Goal: Task Accomplishment & Management: Use online tool/utility

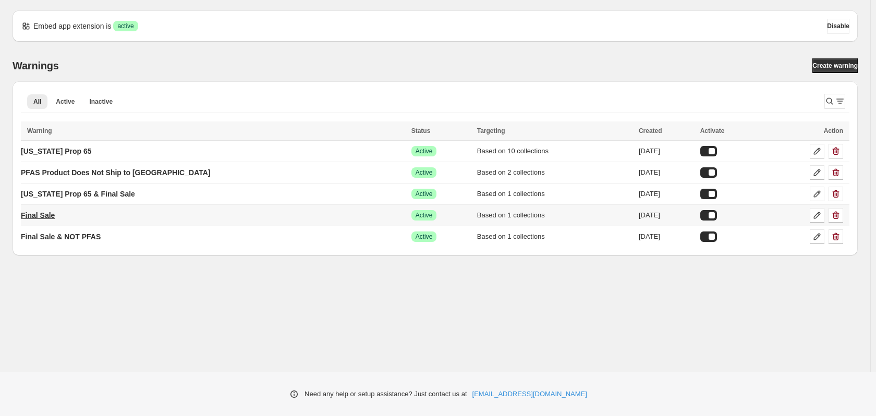
click at [46, 212] on p "Final Sale" at bounding box center [38, 215] width 34 height 10
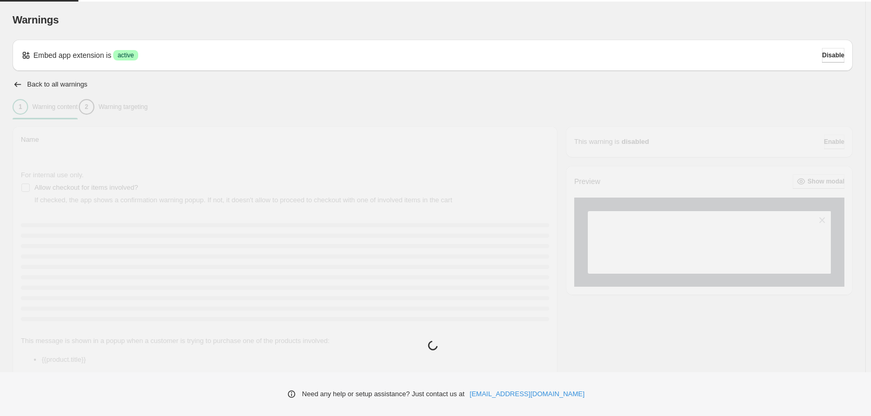
type input "**********"
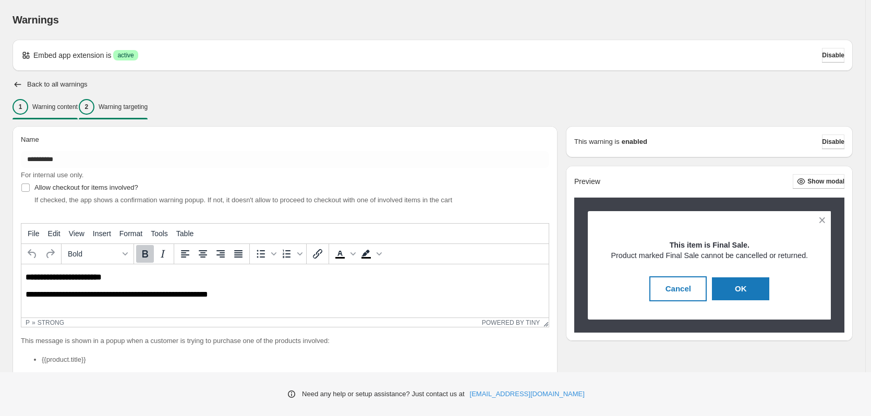
click at [124, 108] on p "Warning targeting" at bounding box center [123, 107] width 49 height 8
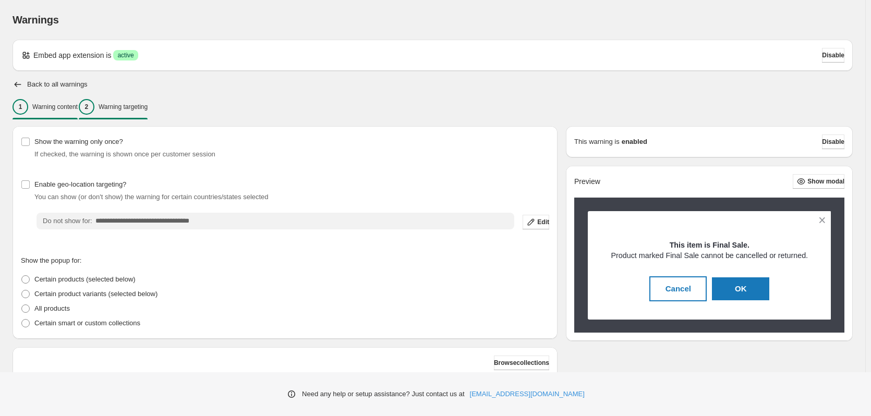
click at [39, 107] on p "Warning content" at bounding box center [54, 107] width 45 height 8
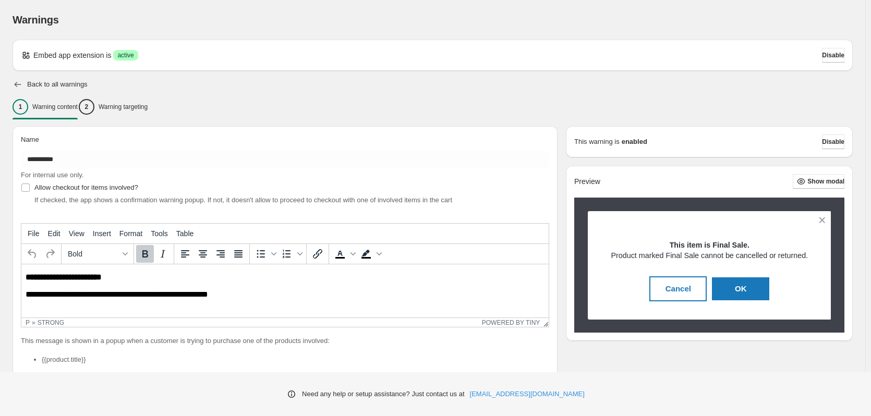
click at [15, 81] on icon "button" at bounding box center [18, 84] width 10 height 10
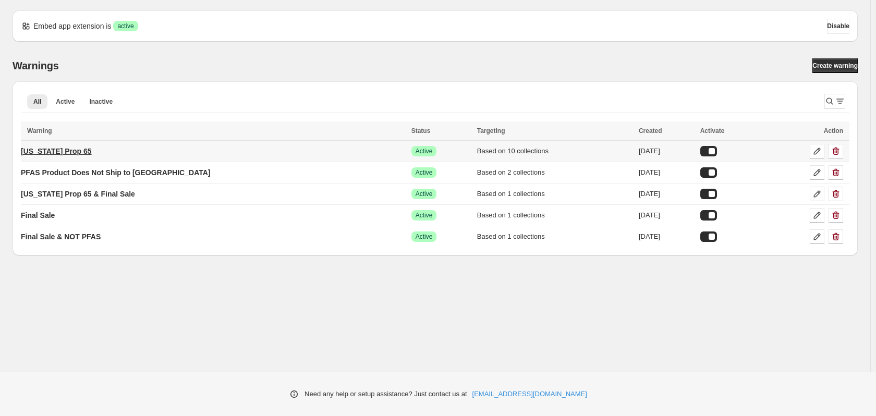
click at [80, 148] on p "[US_STATE] Prop 65" at bounding box center [56, 151] width 71 height 10
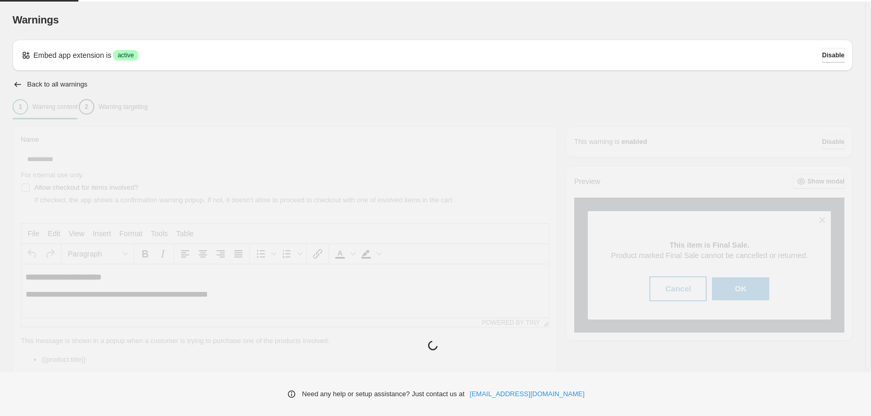
type input "**********"
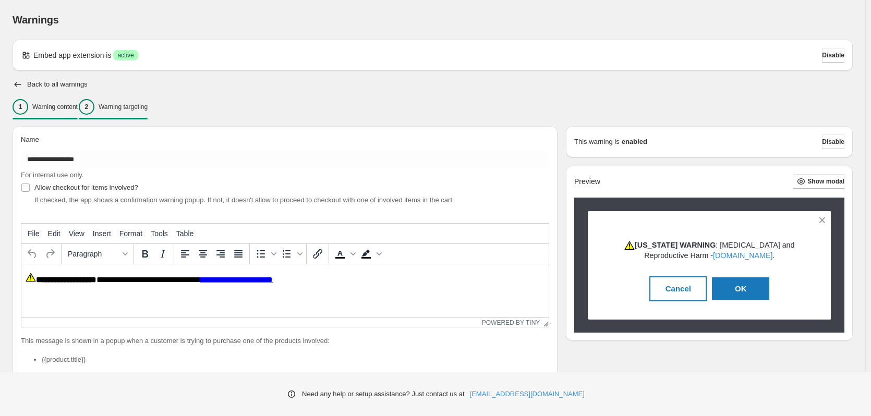
click at [115, 111] on div "2 Warning targeting" at bounding box center [113, 107] width 69 height 16
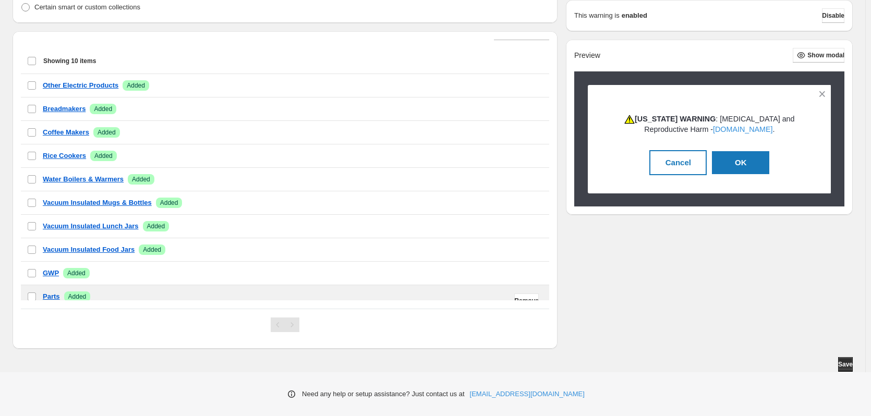
scroll to position [22, 0]
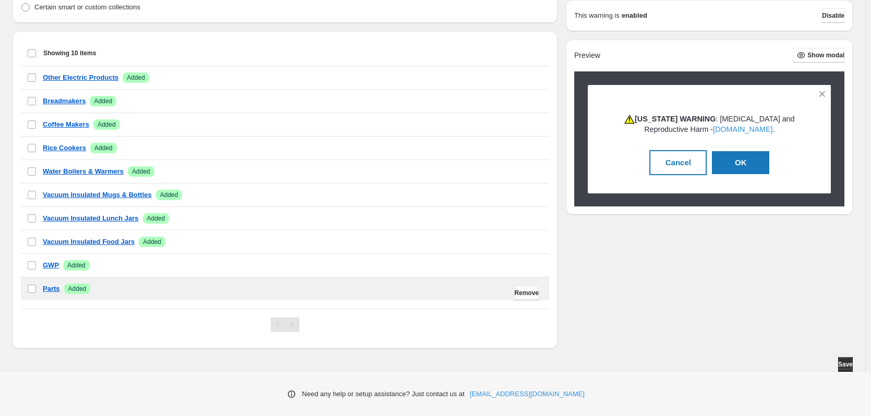
click at [527, 291] on span "Remove" at bounding box center [526, 293] width 25 height 8
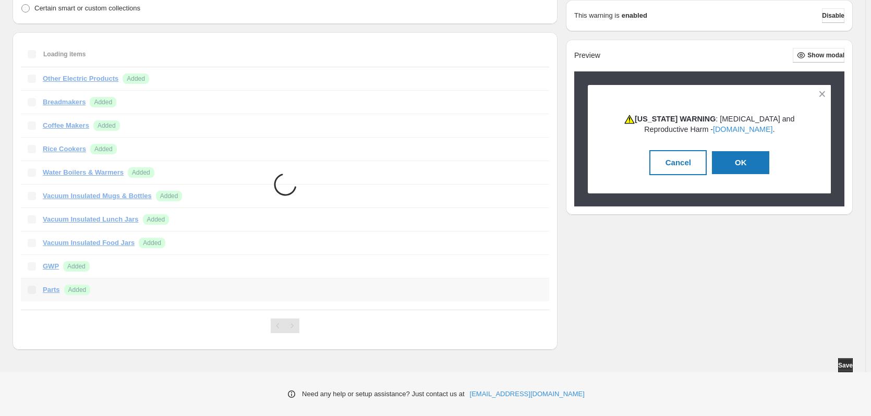
scroll to position [0, 0]
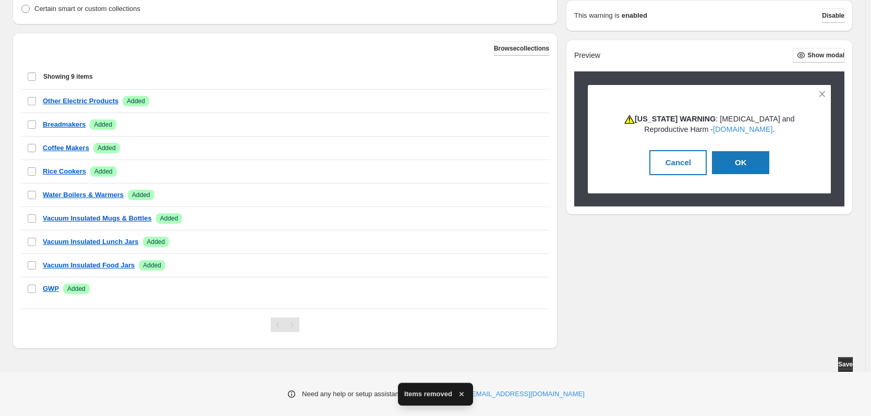
click at [524, 46] on span "Browse collections" at bounding box center [521, 48] width 55 height 8
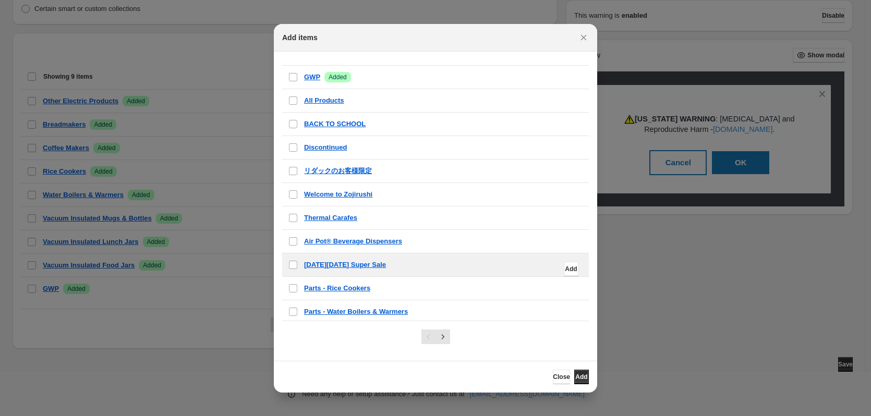
scroll to position [379, 0]
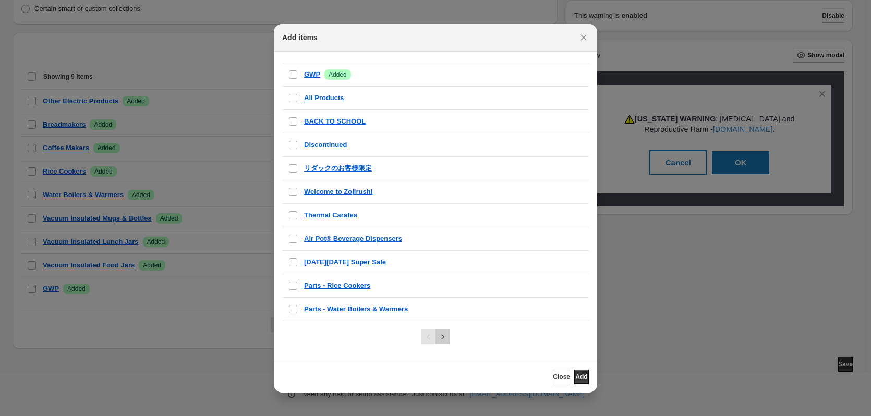
click at [438, 333] on icon "Next" at bounding box center [442, 337] width 10 height 10
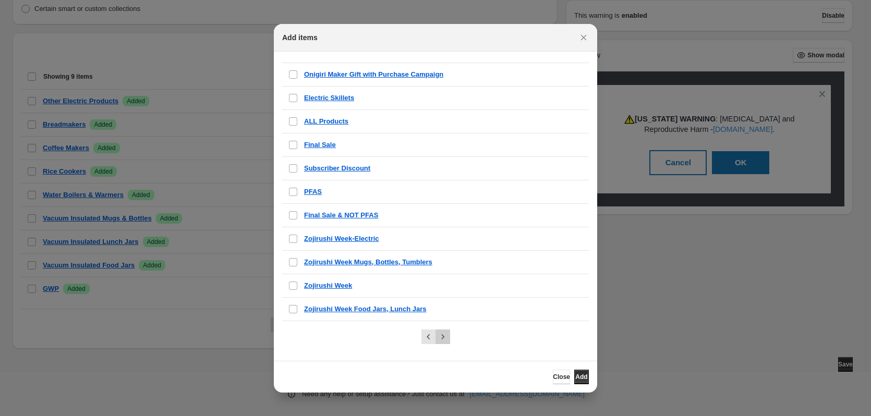
click at [442, 335] on icon "Next" at bounding box center [442, 337] width 10 height 10
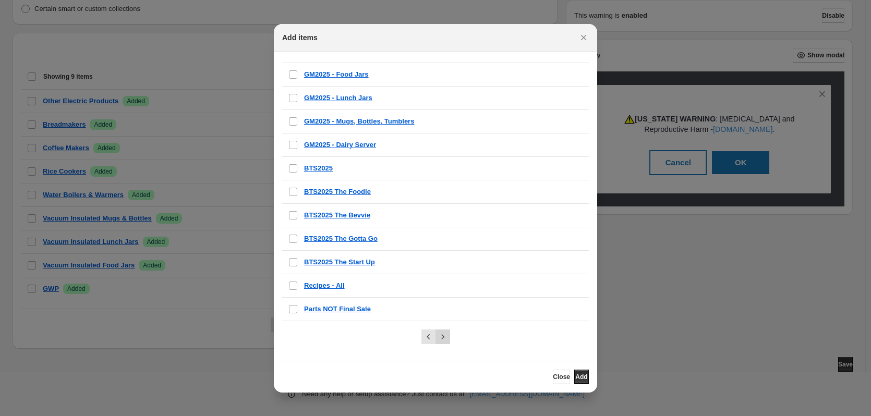
scroll to position [120, 0]
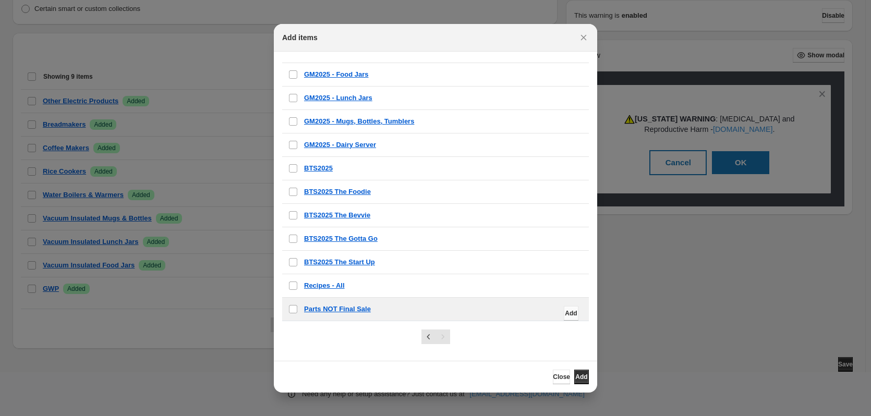
click at [565, 313] on span "Add" at bounding box center [571, 313] width 12 height 8
click at [582, 374] on span "Add" at bounding box center [581, 377] width 12 height 8
click at [649, 359] on div at bounding box center [435, 208] width 871 height 416
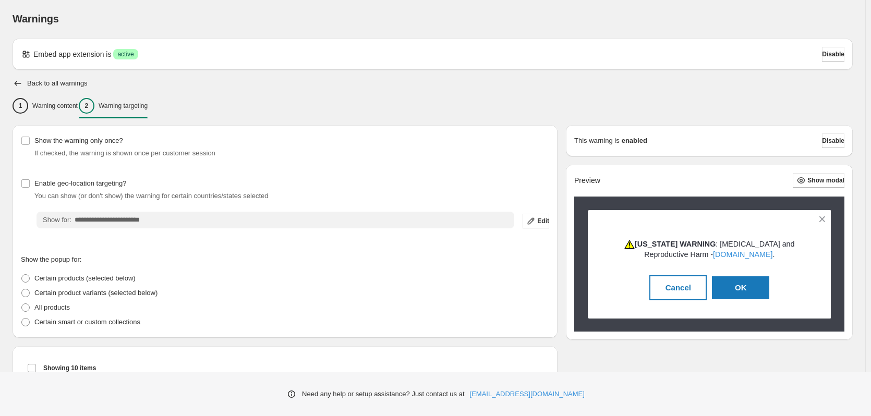
scroll to position [0, 0]
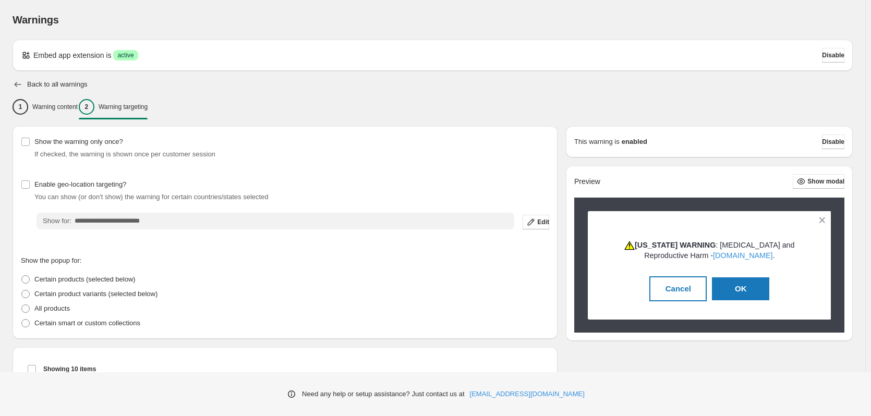
click at [20, 81] on icon "button" at bounding box center [18, 84] width 10 height 10
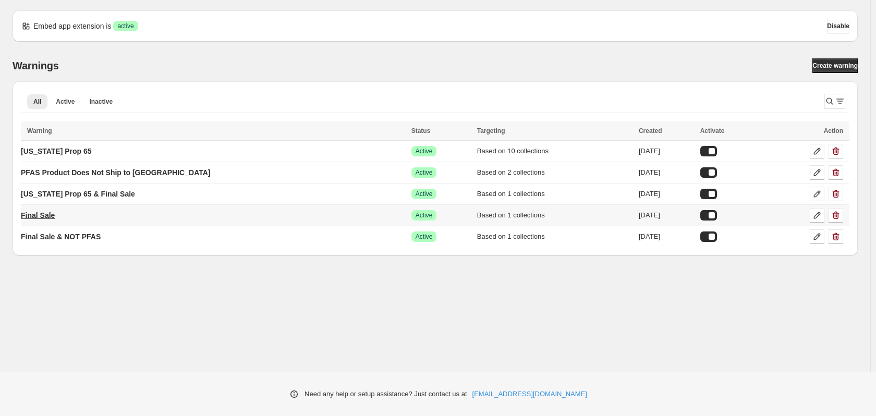
click at [47, 214] on p "Final Sale" at bounding box center [38, 215] width 34 height 10
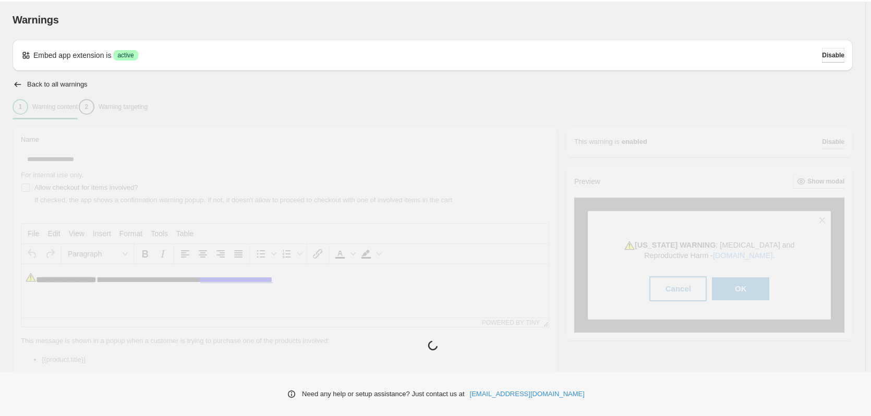
type input "**********"
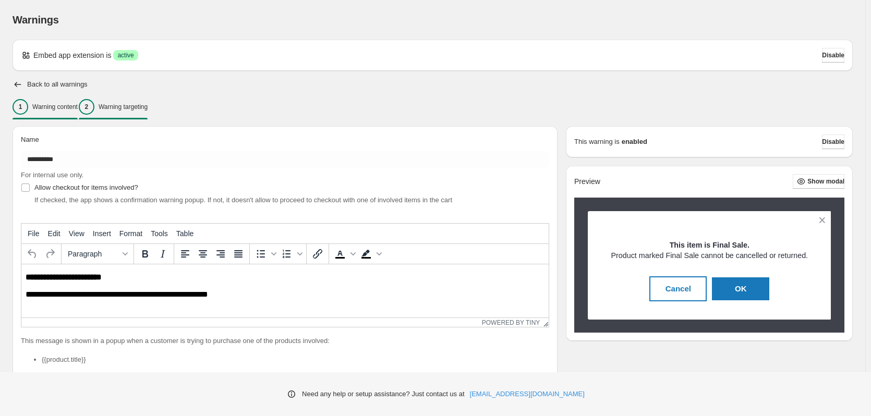
click at [124, 106] on p "Warning targeting" at bounding box center [123, 107] width 49 height 8
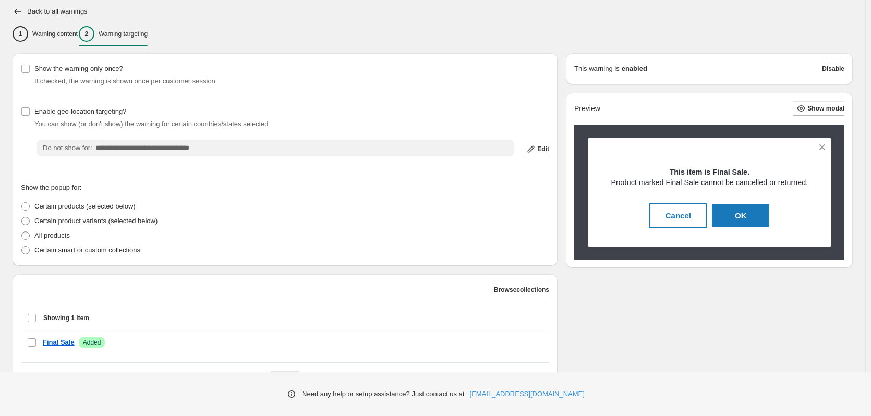
scroll to position [127, 0]
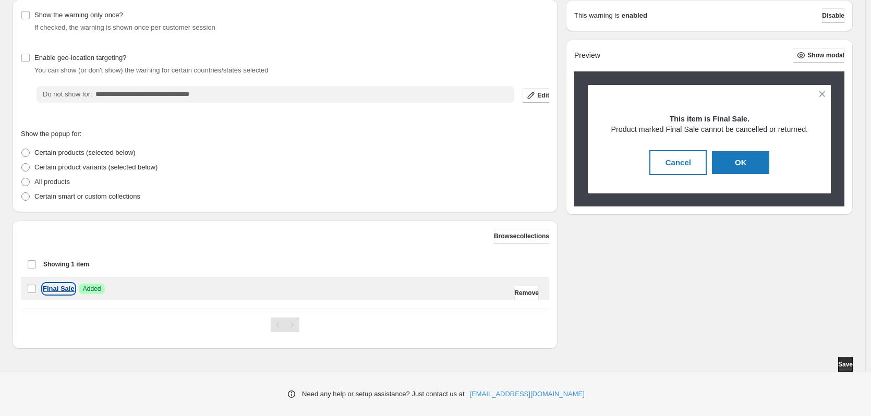
click at [65, 287] on p "Final Sale" at bounding box center [59, 289] width 32 height 10
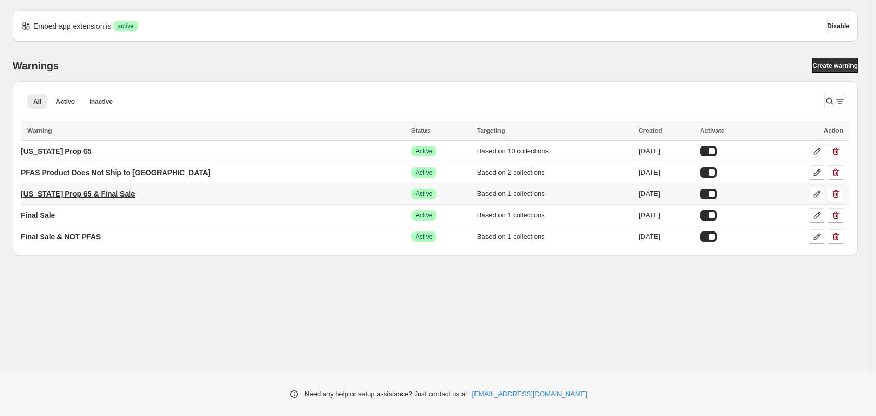
click at [74, 194] on p "[US_STATE] Prop 65 & Final Sale" at bounding box center [78, 194] width 114 height 10
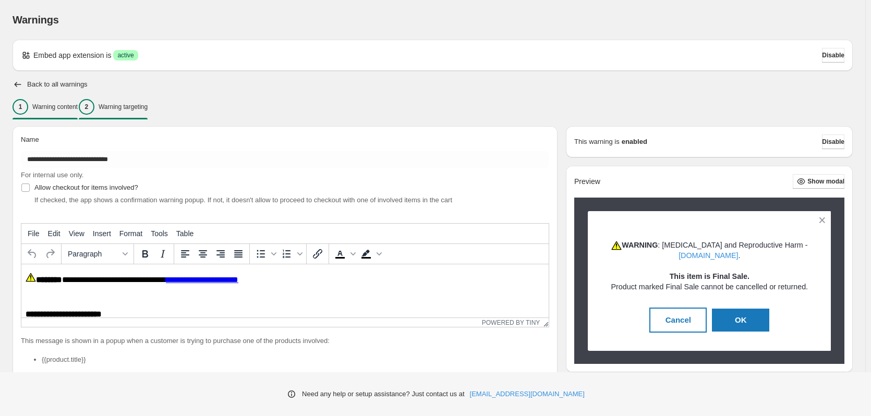
click at [94, 107] on div "2" at bounding box center [87, 107] width 16 height 16
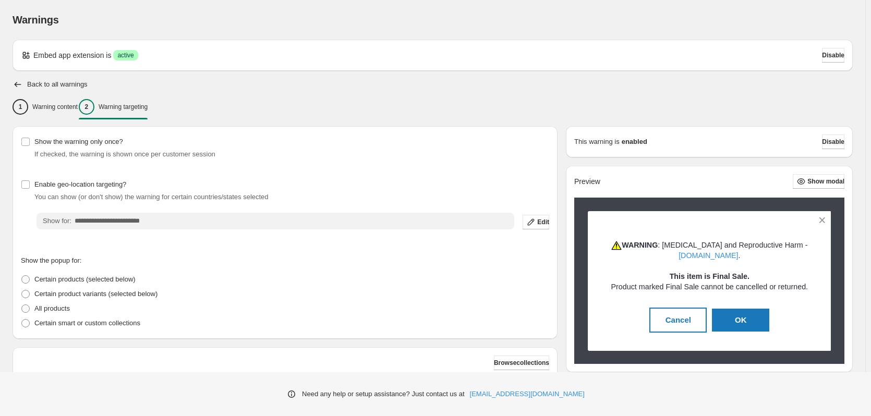
click at [26, 83] on div "Back to all warnings" at bounding box center [433, 84] width 840 height 10
click at [21, 83] on icon "button" at bounding box center [18, 84] width 10 height 10
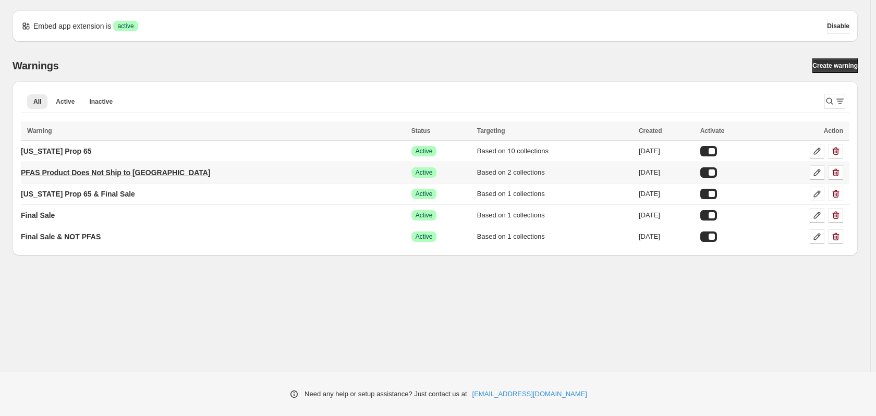
click at [124, 173] on p "PFAS Product Does Not Ship to [GEOGRAPHIC_DATA]" at bounding box center [116, 172] width 190 height 10
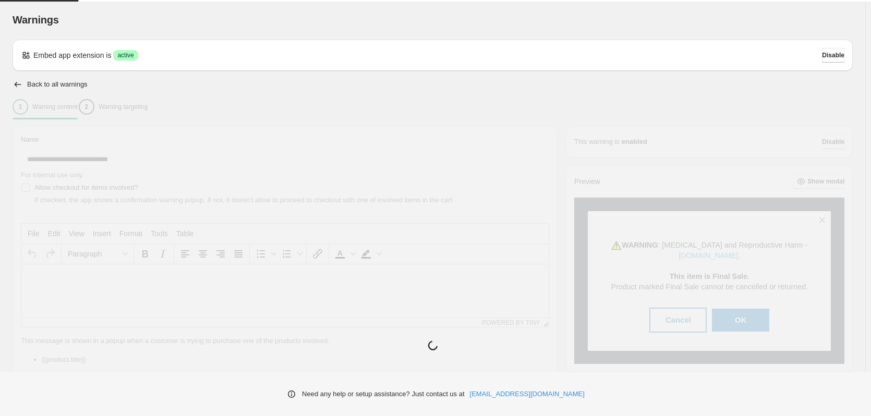
type input "**********"
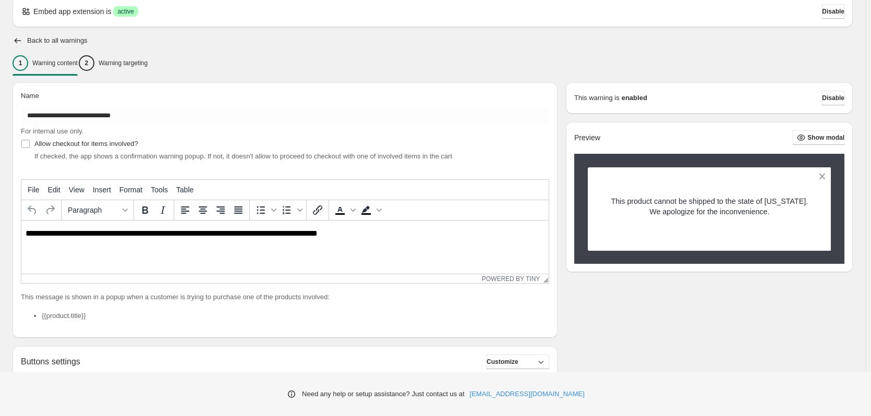
scroll to position [104, 0]
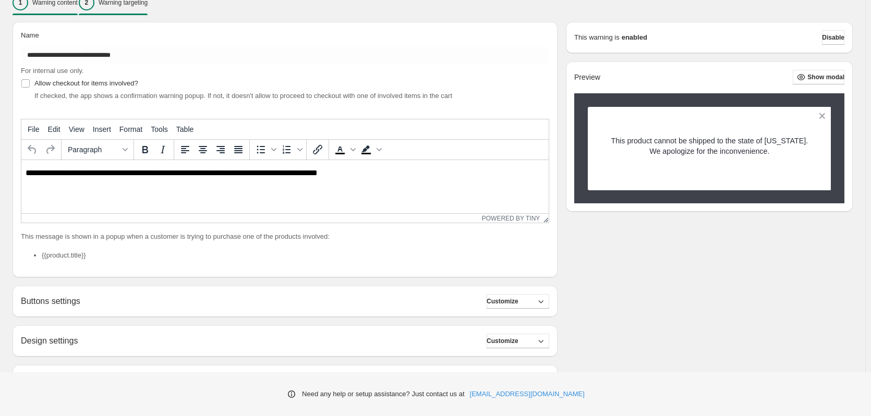
click at [119, 4] on p "Warning targeting" at bounding box center [123, 2] width 49 height 8
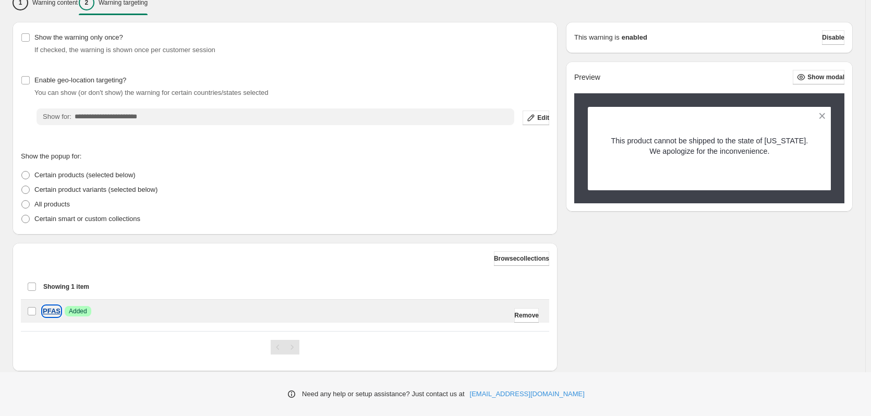
click at [52, 310] on p "PFAS" at bounding box center [52, 311] width 18 height 10
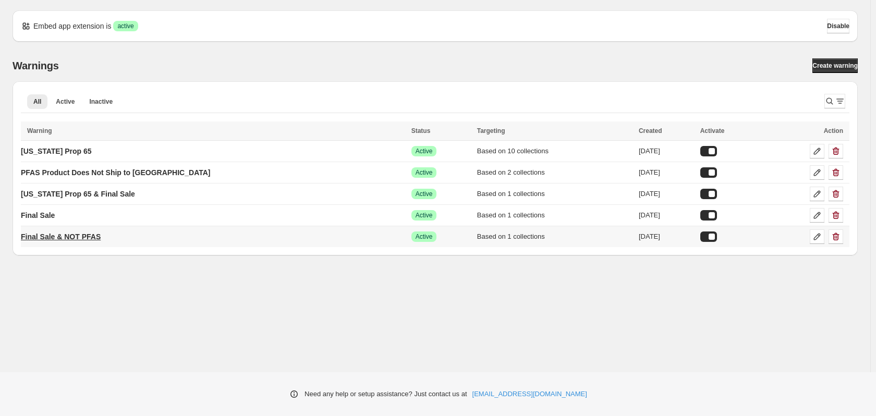
click at [89, 238] on p "Final Sale & NOT PFAS" at bounding box center [61, 237] width 80 height 10
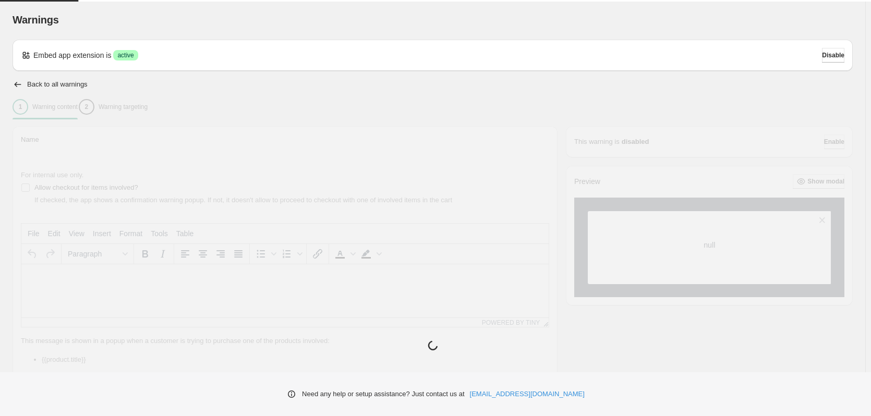
type input "**********"
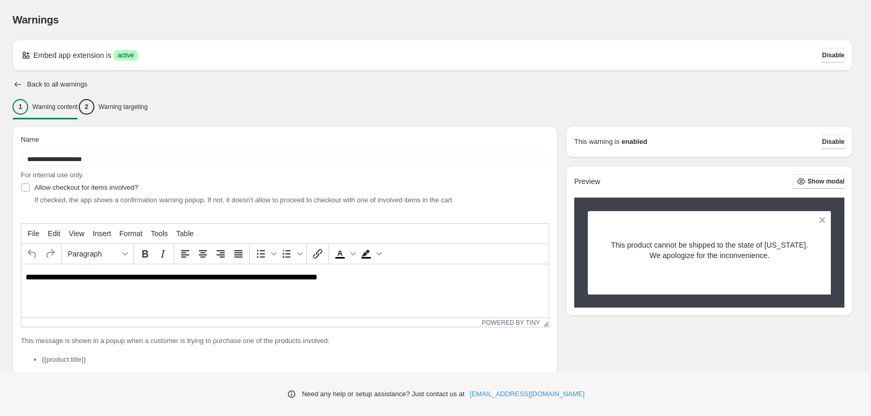
click at [22, 83] on icon "button" at bounding box center [18, 84] width 10 height 10
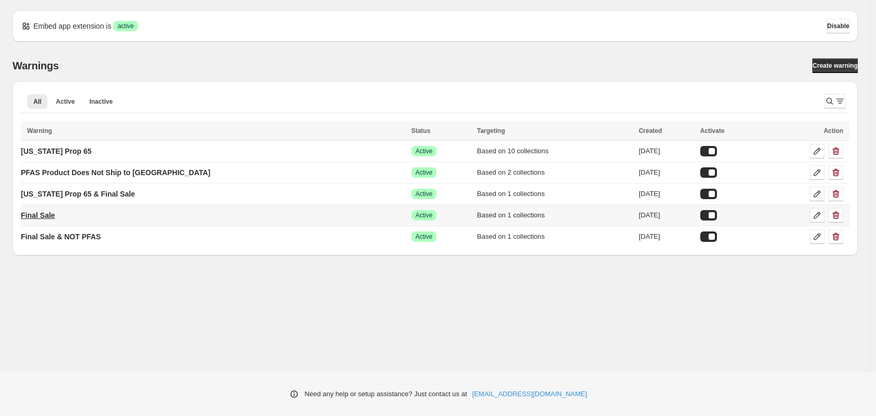
click at [41, 216] on p "Final Sale" at bounding box center [38, 215] width 34 height 10
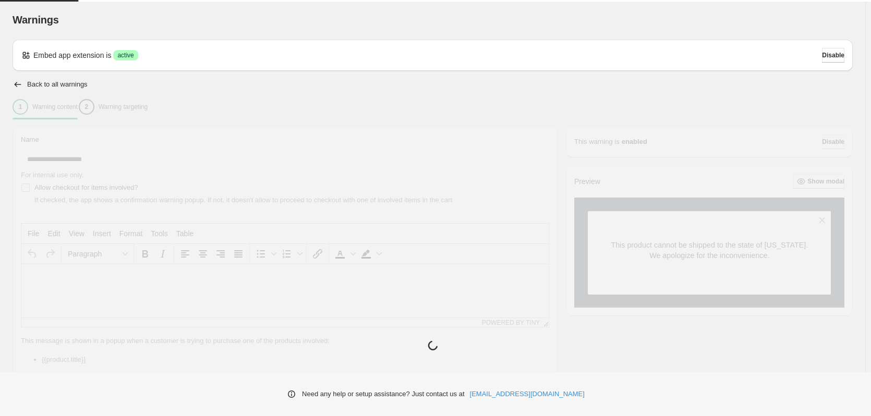
type input "**********"
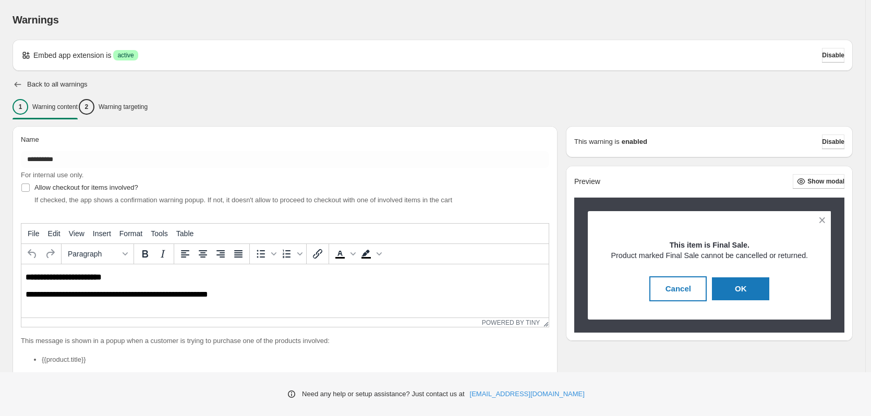
click at [13, 84] on icon "button" at bounding box center [18, 84] width 10 height 10
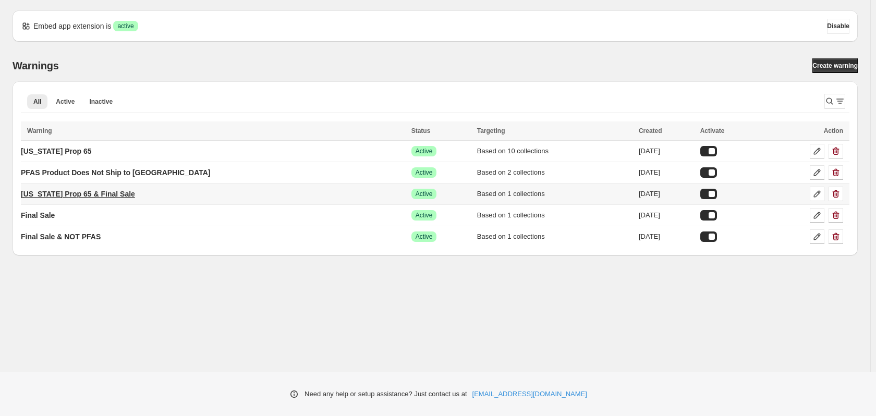
click at [71, 198] on p "[US_STATE] Prop 65 & Final Sale" at bounding box center [78, 194] width 114 height 10
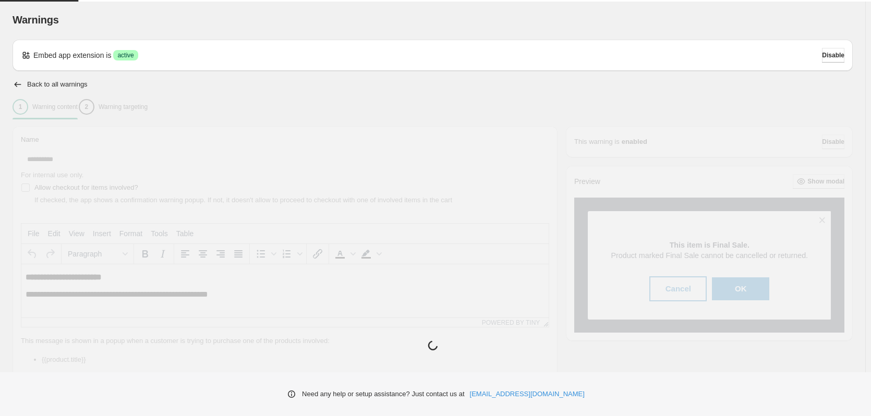
type input "**********"
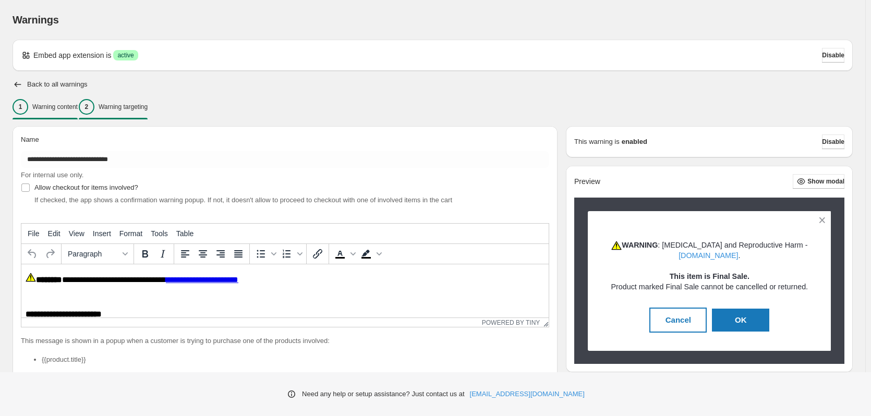
click at [136, 105] on p "Warning targeting" at bounding box center [123, 107] width 49 height 8
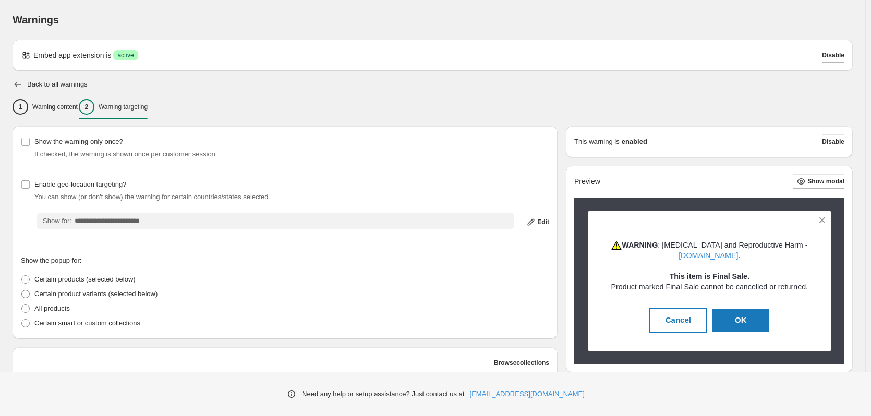
click at [15, 85] on icon "button" at bounding box center [18, 84] width 7 height 5
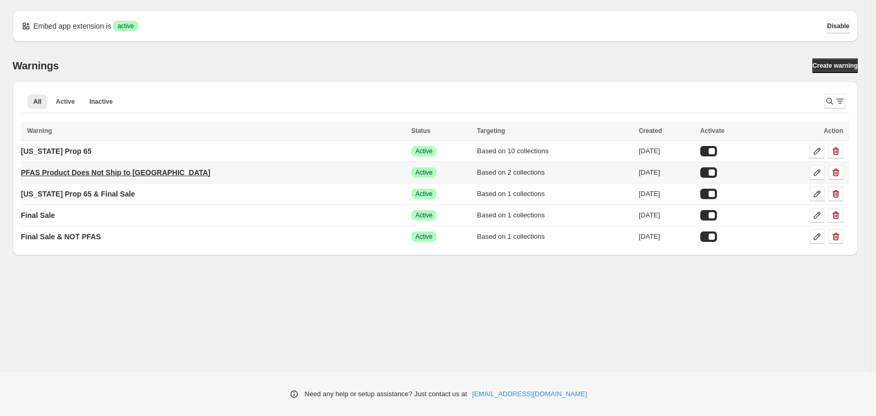
click at [76, 175] on p "PFAS Product Does Not Ship to [GEOGRAPHIC_DATA]" at bounding box center [116, 172] width 190 height 10
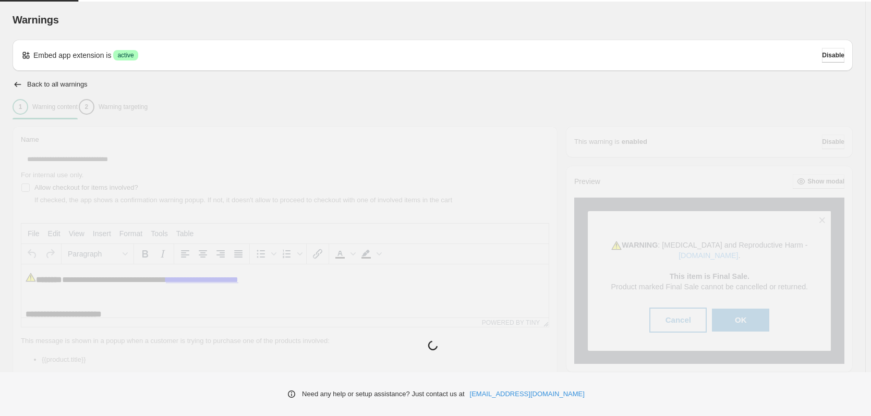
type input "**********"
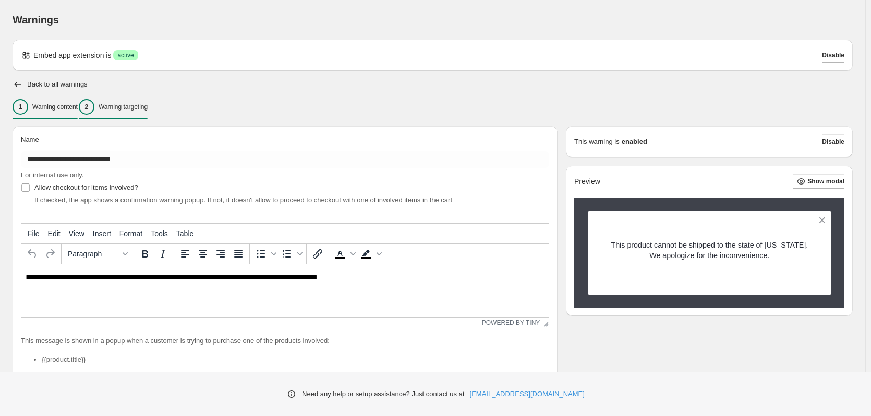
click at [115, 106] on div "2 Warning targeting" at bounding box center [113, 107] width 69 height 16
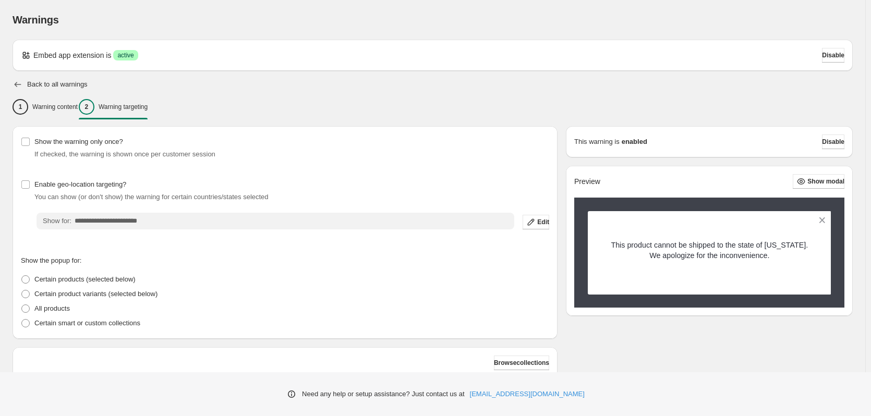
click at [14, 84] on icon "button" at bounding box center [18, 84] width 10 height 10
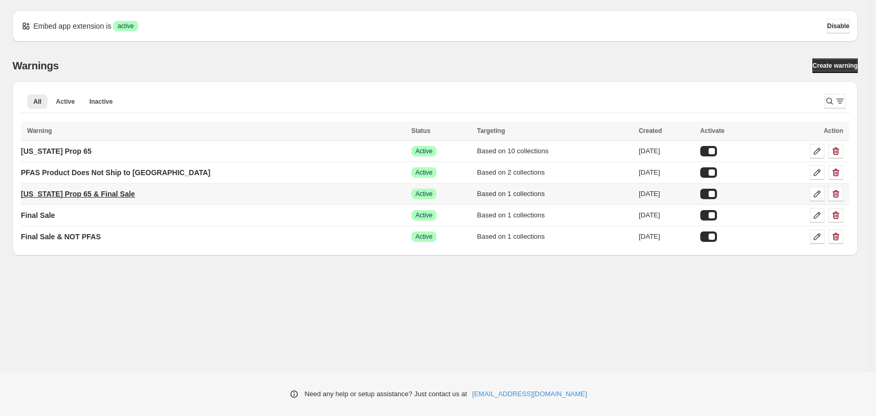
click at [83, 192] on p "[US_STATE] Prop 65 & Final Sale" at bounding box center [78, 194] width 114 height 10
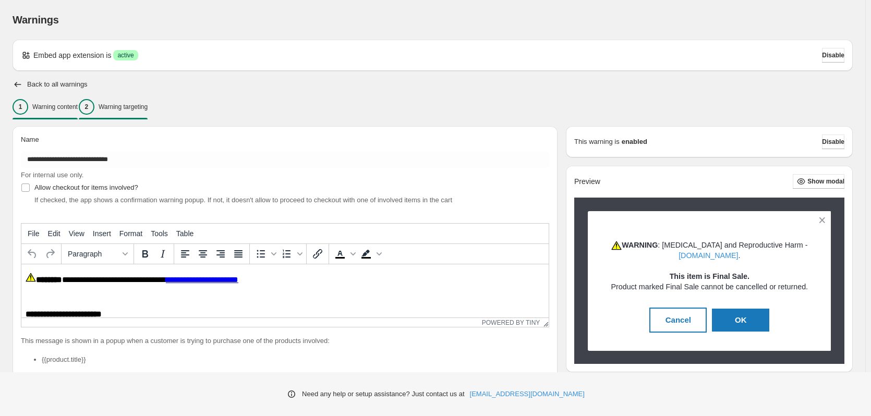
click at [124, 105] on p "Warning targeting" at bounding box center [123, 107] width 49 height 8
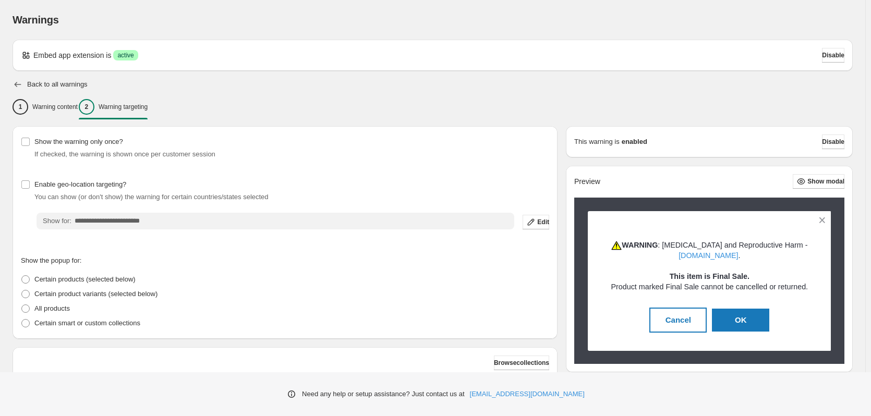
click at [16, 84] on icon "button" at bounding box center [18, 84] width 7 height 5
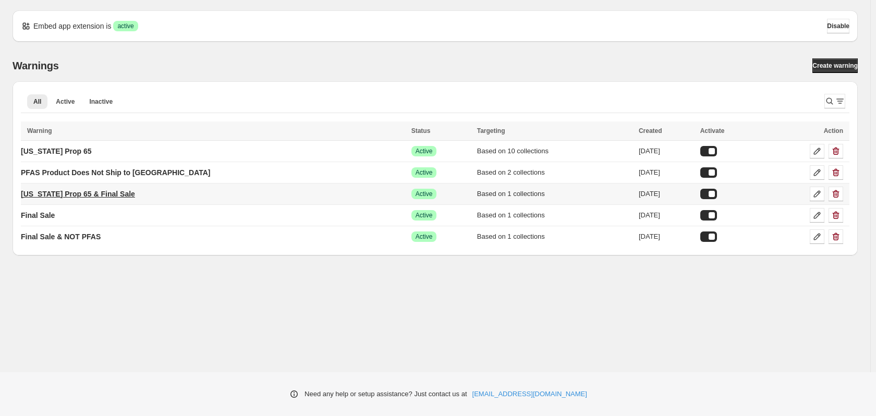
click at [90, 193] on p "[US_STATE] Prop 65 & Final Sale" at bounding box center [78, 194] width 114 height 10
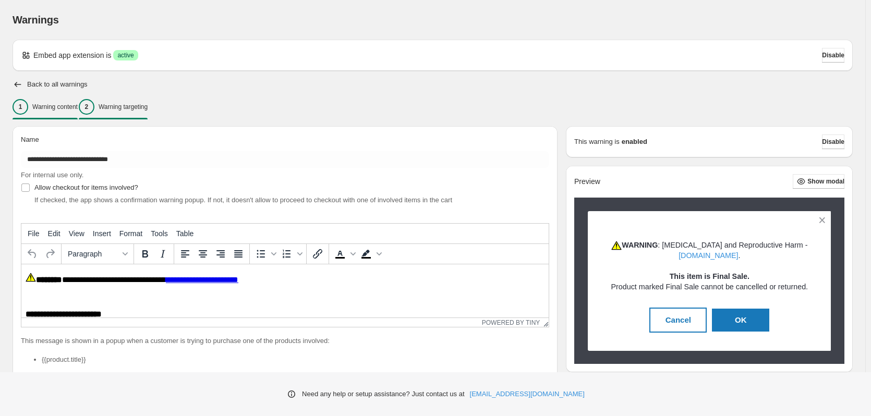
click at [123, 107] on p "Warning targeting" at bounding box center [123, 107] width 49 height 8
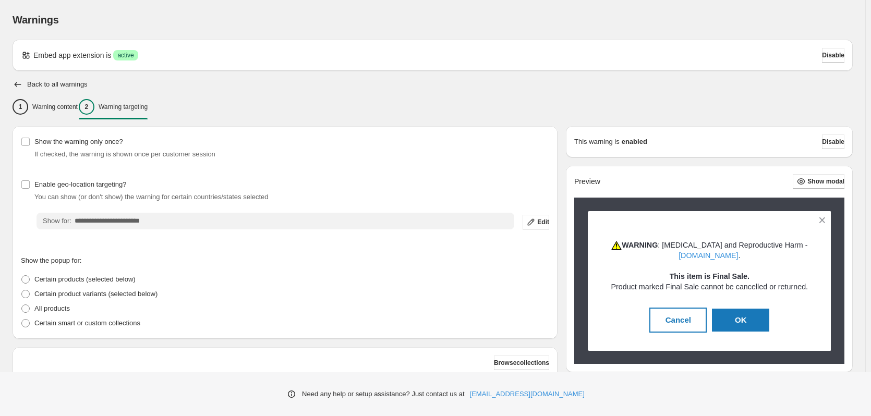
click at [28, 79] on div "Back to all warnings" at bounding box center [433, 84] width 840 height 10
click at [22, 81] on icon "button" at bounding box center [18, 84] width 10 height 10
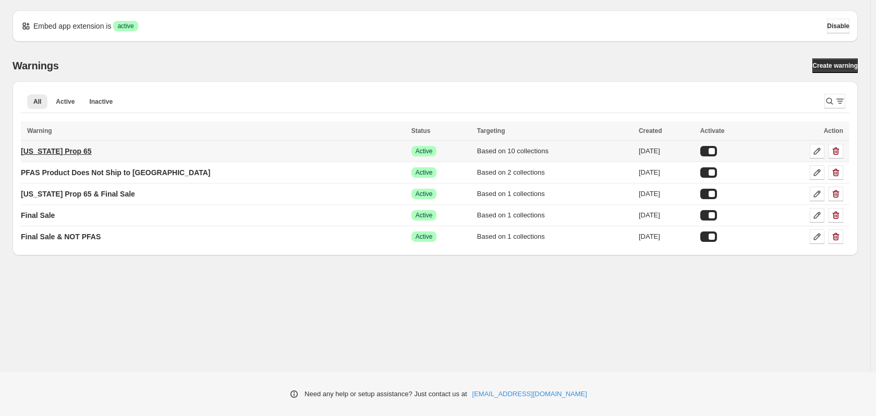
click at [66, 152] on p "[US_STATE] Prop 65" at bounding box center [56, 151] width 71 height 10
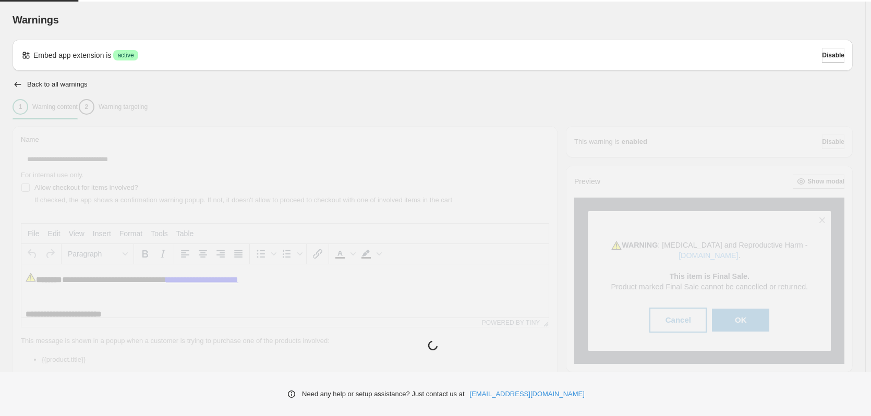
type input "**********"
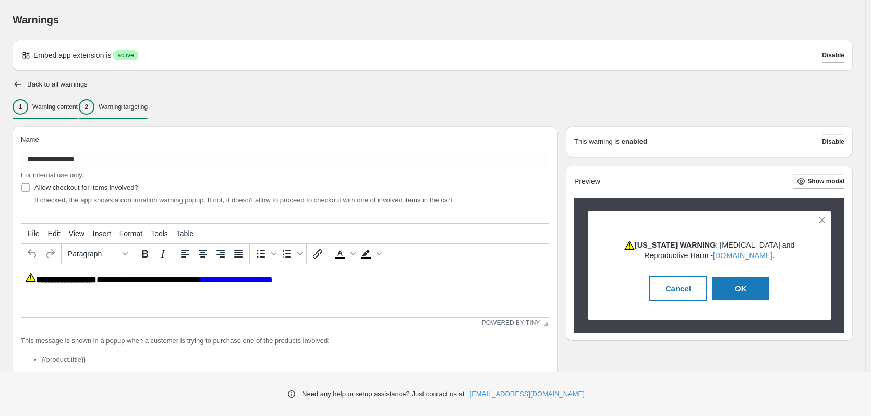
click at [126, 114] on div "2 Warning targeting" at bounding box center [113, 107] width 69 height 16
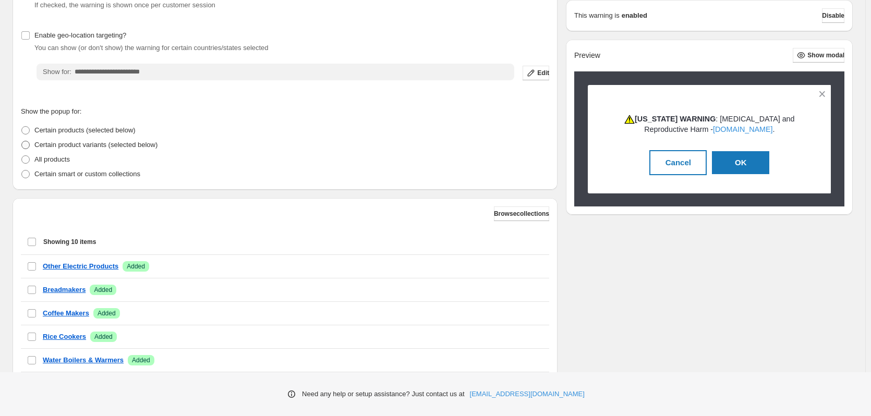
scroll to position [261, 0]
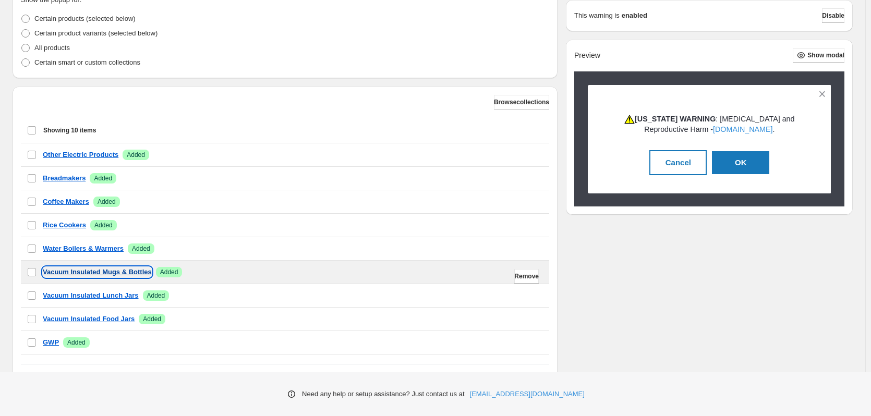
click at [98, 273] on p "Vacuum Insulated Mugs & Bottles" at bounding box center [97, 272] width 109 height 10
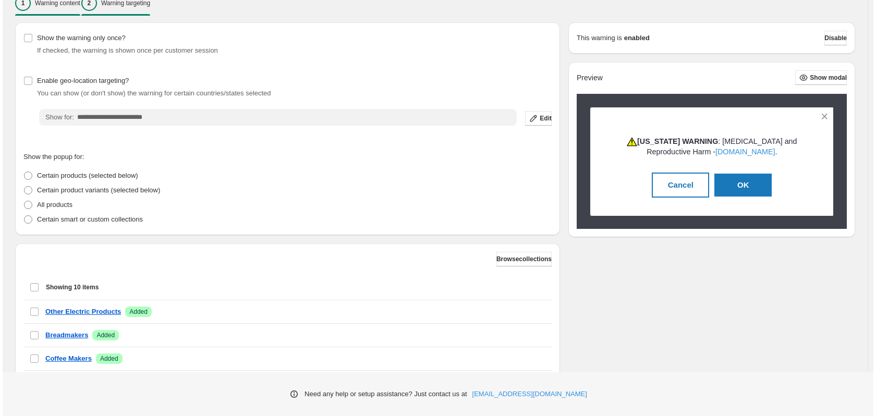
scroll to position [0, 0]
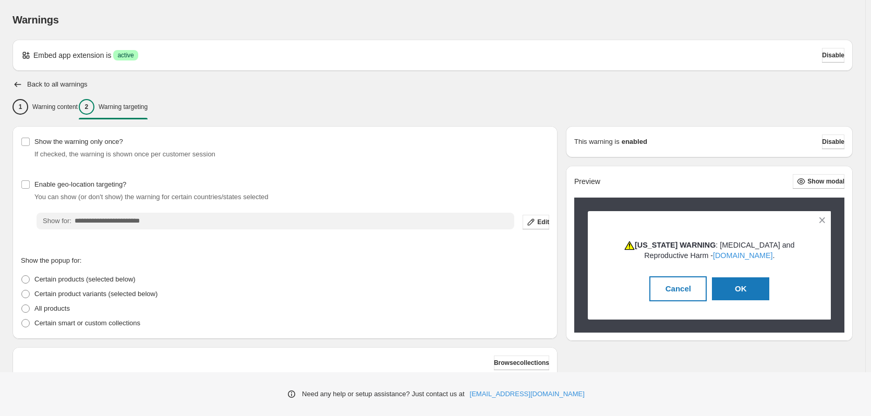
click at [9, 83] on div "**********" at bounding box center [432, 344] width 865 height 688
click at [19, 79] on div "**********" at bounding box center [433, 364] width 840 height 648
click at [17, 81] on icon "button" at bounding box center [18, 84] width 10 height 10
